Goal: Navigation & Orientation: Find specific page/section

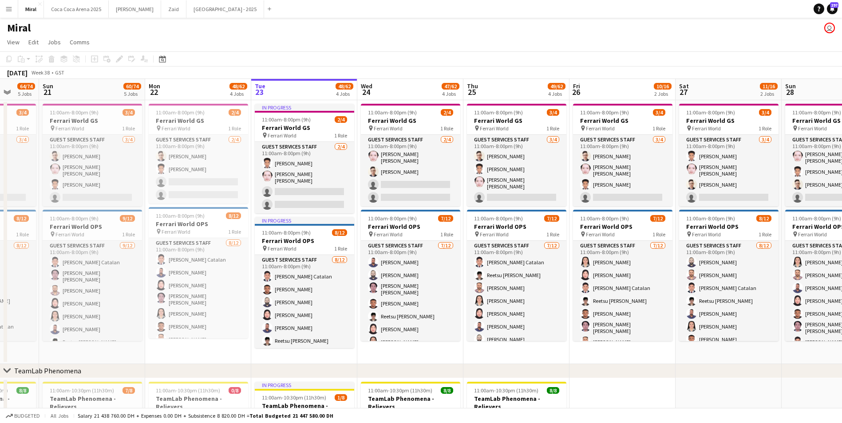
drag, startPoint x: 316, startPoint y: 361, endPoint x: 464, endPoint y: 360, distance: 147.8
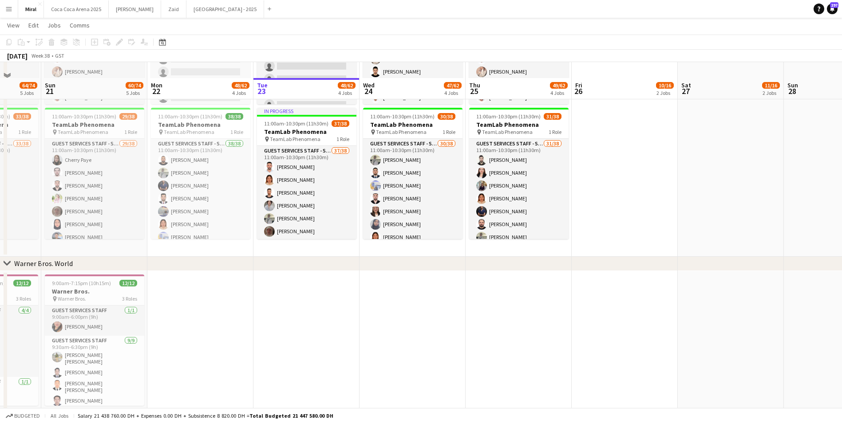
scroll to position [465, 0]
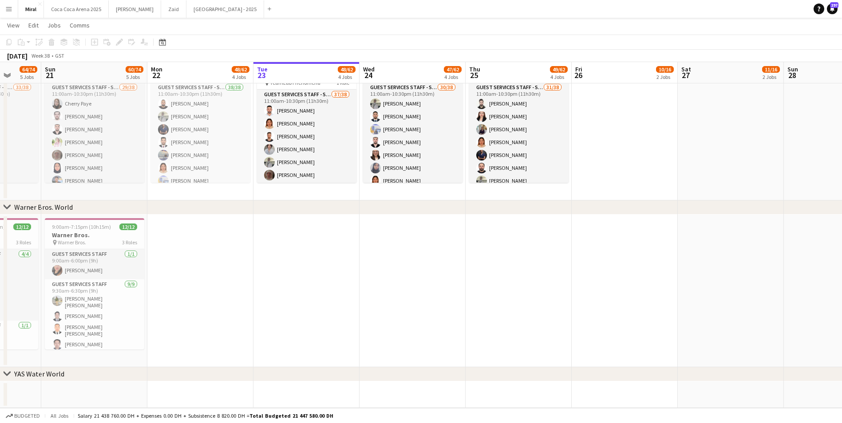
click at [617, 309] on app-date-cell at bounding box center [625, 291] width 106 height 153
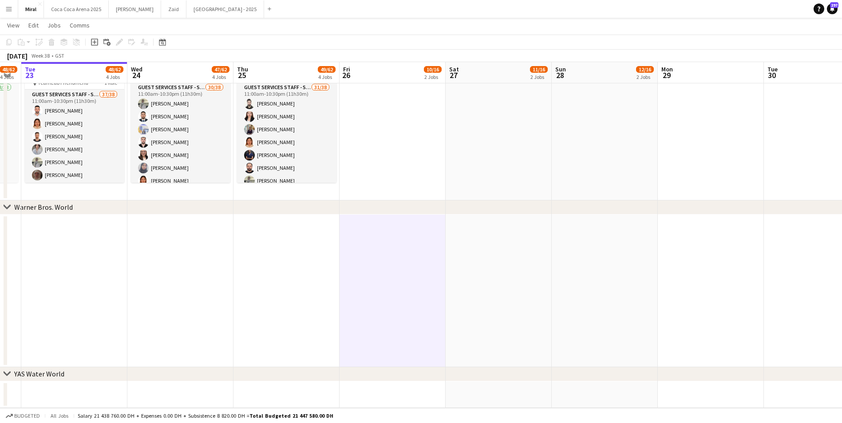
scroll to position [0, 298]
drag, startPoint x: 391, startPoint y: 311, endPoint x: 158, endPoint y: 336, distance: 234.4
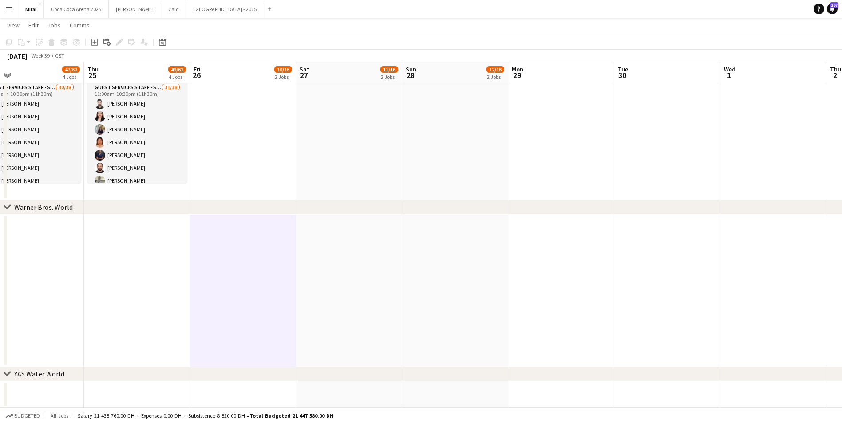
drag, startPoint x: 449, startPoint y: 308, endPoint x: 34, endPoint y: 310, distance: 414.6
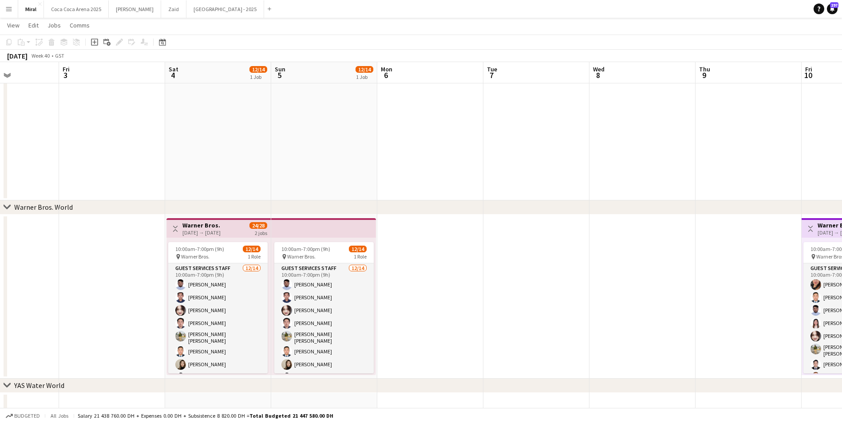
scroll to position [0, 263]
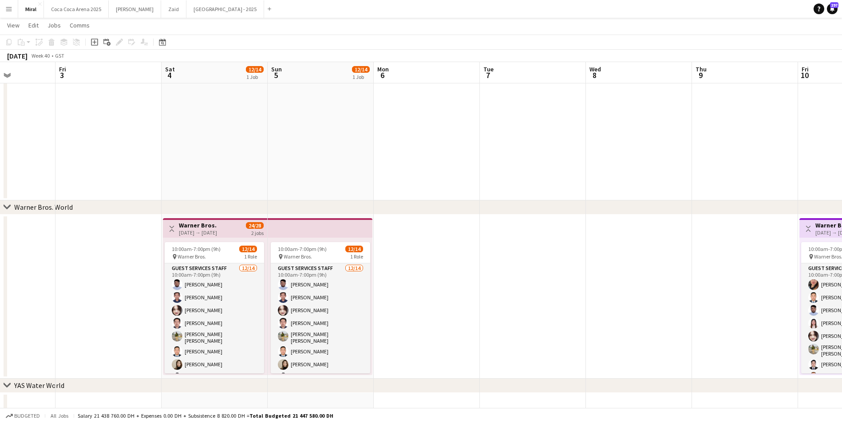
drag, startPoint x: 591, startPoint y: 303, endPoint x: 288, endPoint y: 303, distance: 303.6
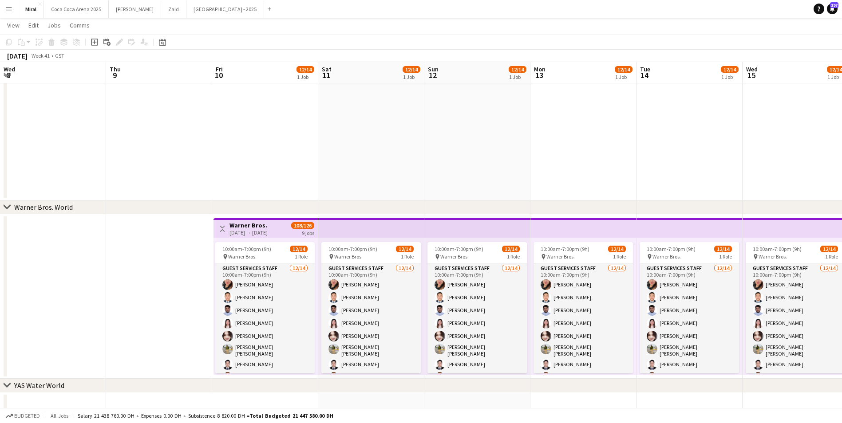
scroll to position [0, 321]
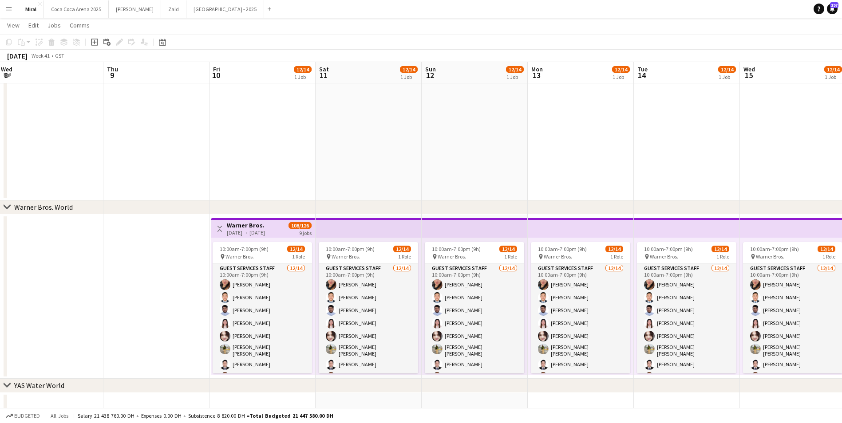
drag, startPoint x: 675, startPoint y: 302, endPoint x: 86, endPoint y: 324, distance: 589.0
drag, startPoint x: 752, startPoint y: 387, endPoint x: 494, endPoint y: 391, distance: 257.9
click at [494, 391] on div "chevron-right YAS Water World" at bounding box center [421, 386] width 842 height 14
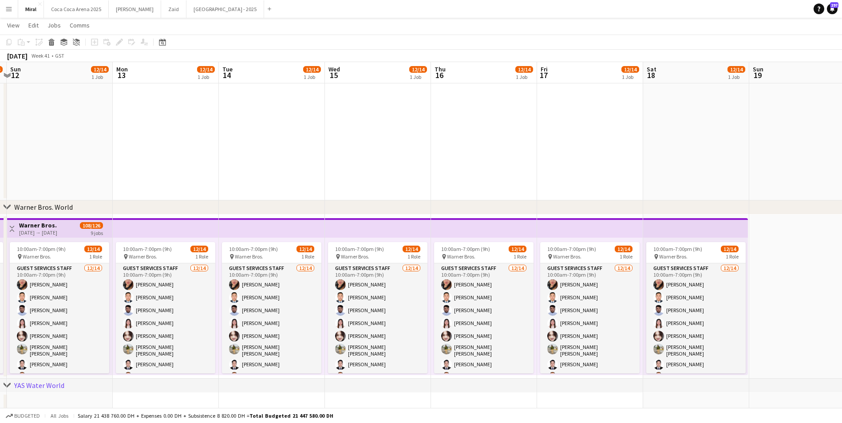
scroll to position [0, 326]
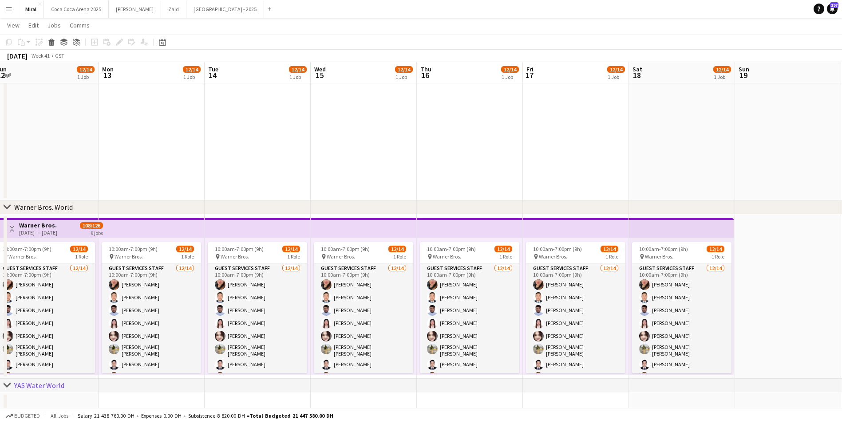
drag, startPoint x: 701, startPoint y: 399, endPoint x: 272, endPoint y: 405, distance: 429.3
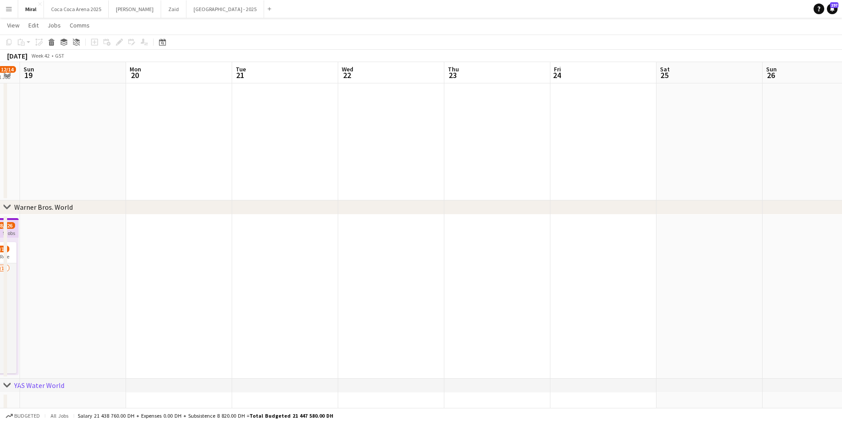
drag, startPoint x: 798, startPoint y: 313, endPoint x: 83, endPoint y: 354, distance: 716.2
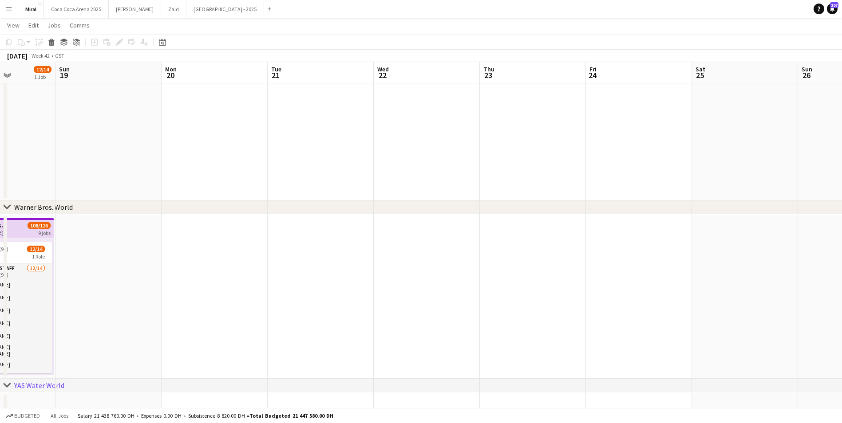
drag, startPoint x: 791, startPoint y: 325, endPoint x: 829, endPoint y: 335, distance: 39.1
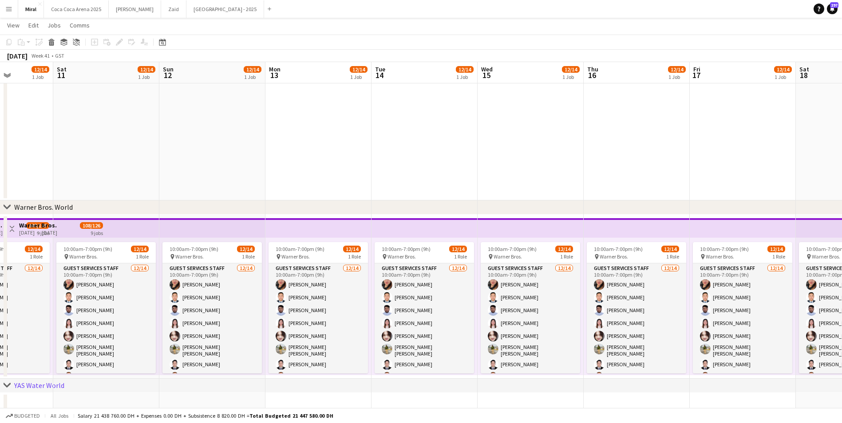
scroll to position [0, 301]
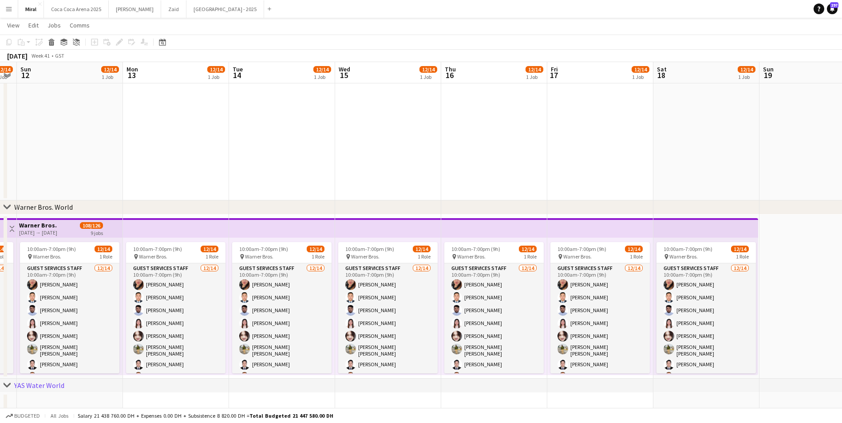
drag, startPoint x: 91, startPoint y: 340, endPoint x: 848, endPoint y: 336, distance: 756.8
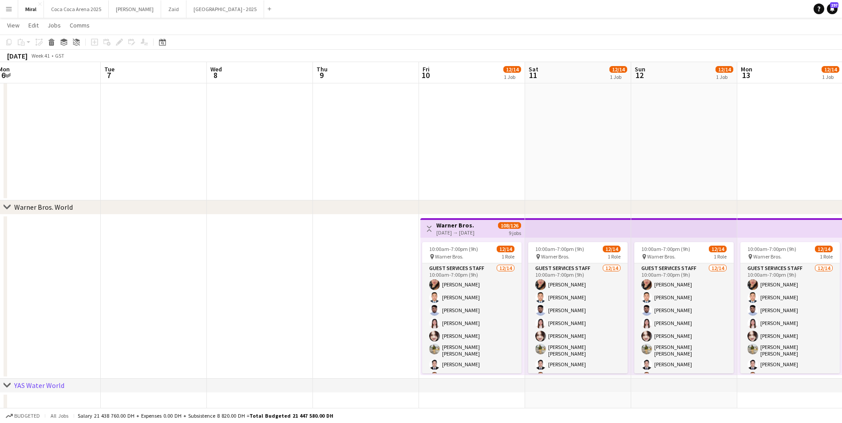
scroll to position [0, 283]
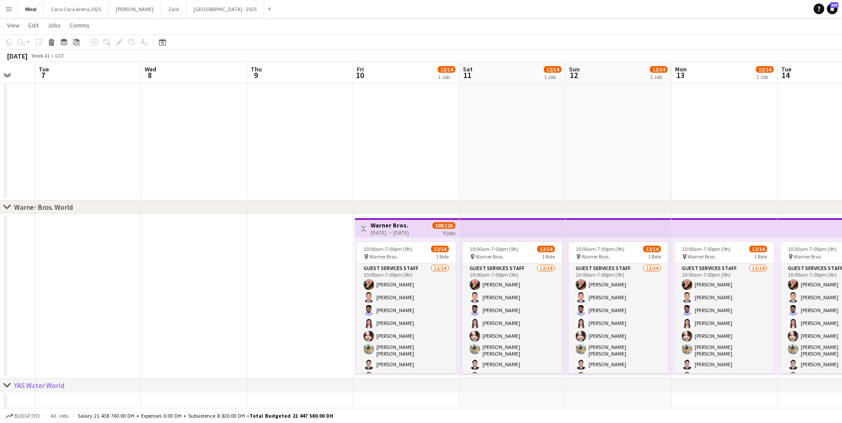
drag, startPoint x: 158, startPoint y: 162, endPoint x: 565, endPoint y: 263, distance: 419.1
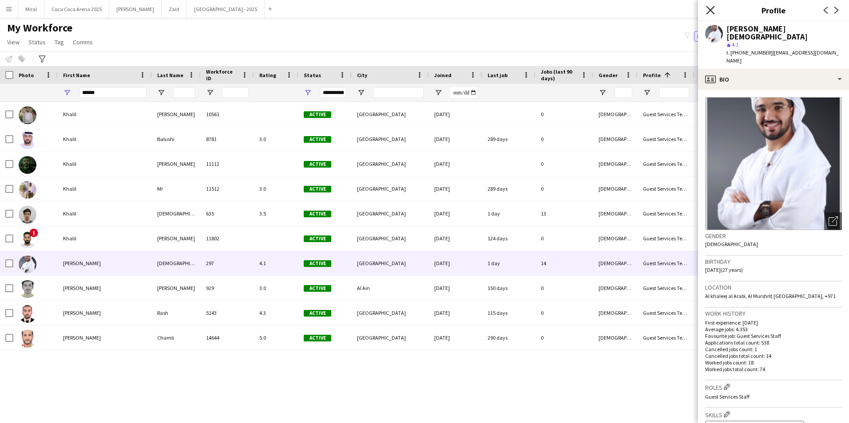
click at [710, 11] on icon at bounding box center [710, 10] width 8 height 8
